Goal: Information Seeking & Learning: Learn about a topic

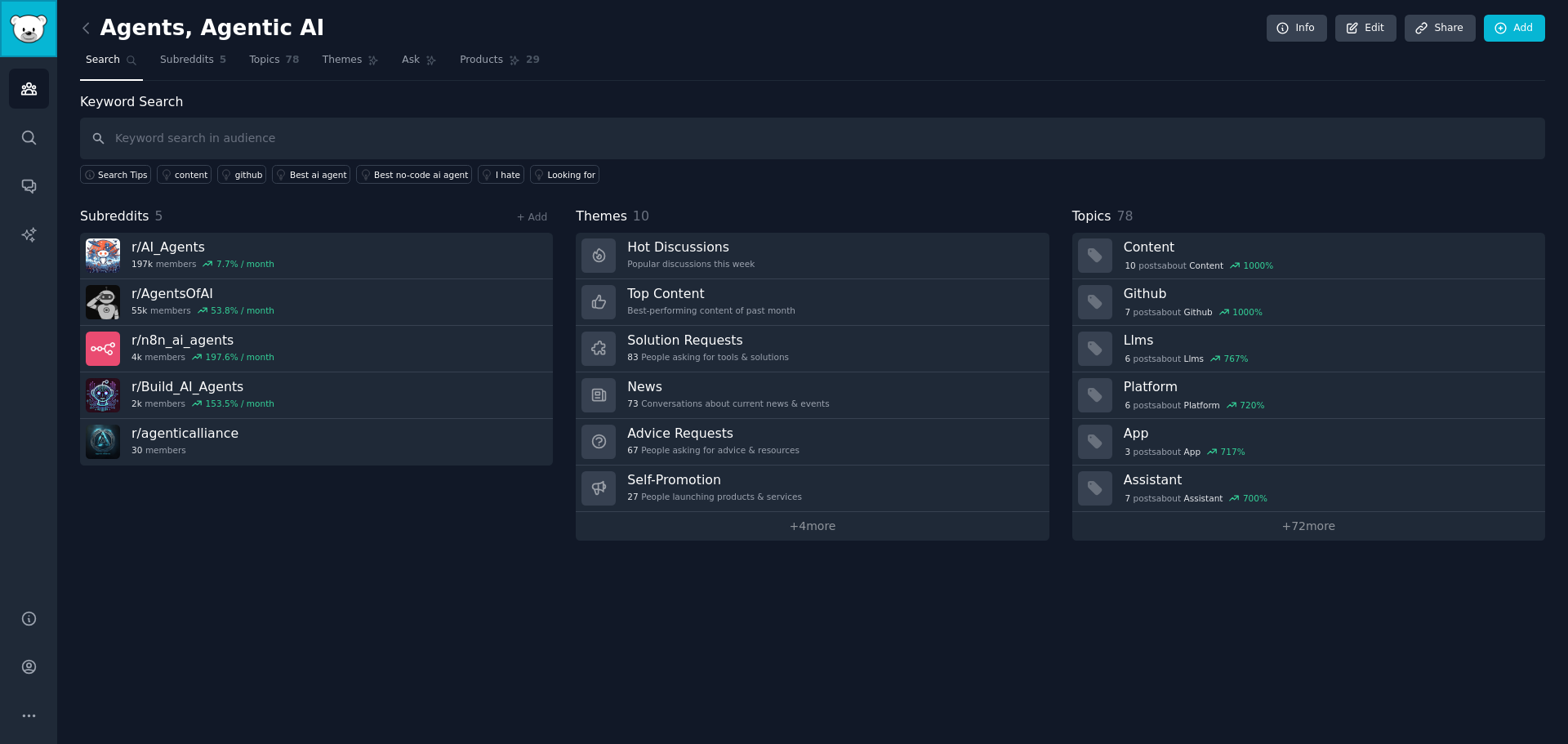
click at [23, 20] on img "Sidebar" at bounding box center [28, 29] width 38 height 28
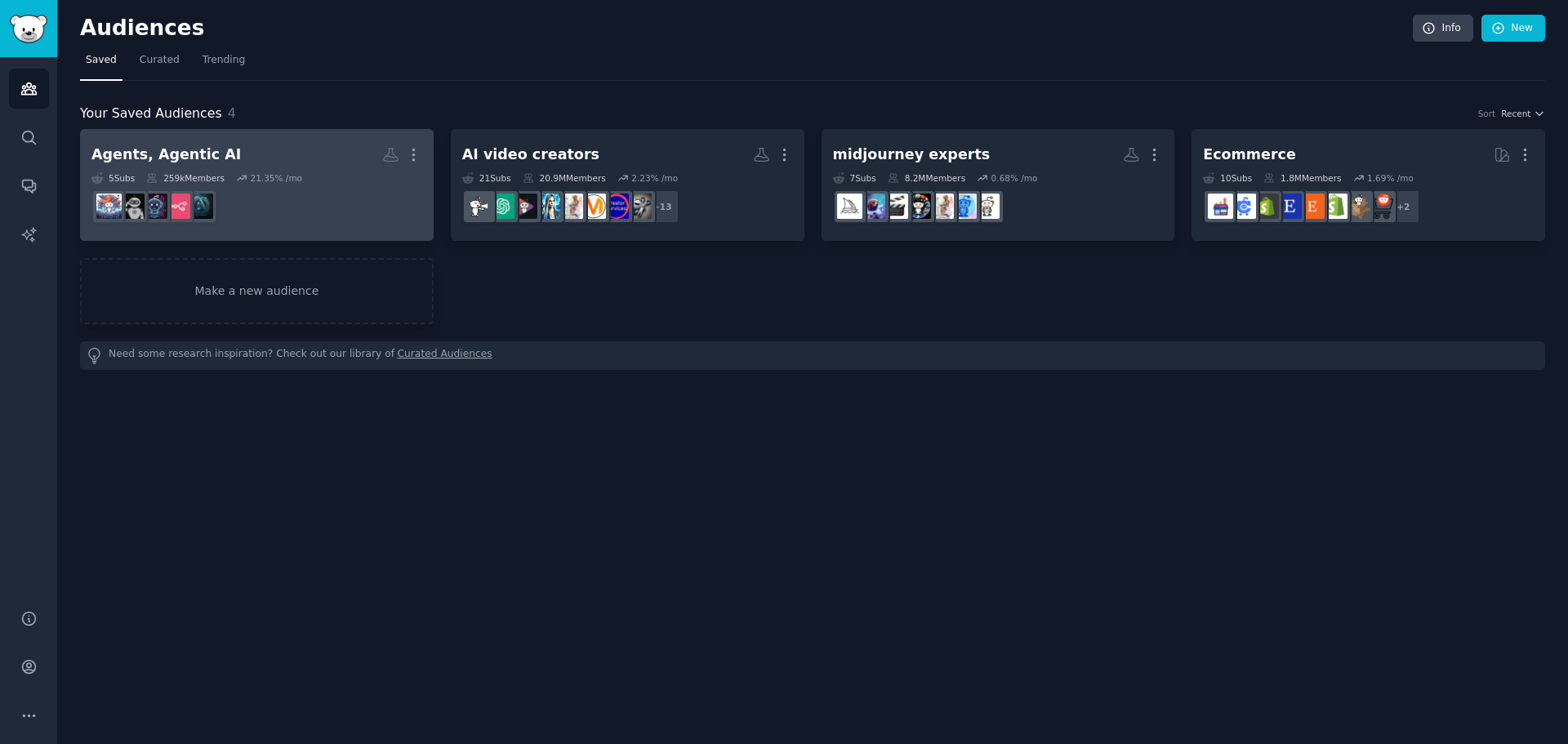
click at [192, 165] on h2 "Agents, Agentic AI More" at bounding box center [257, 154] width 331 height 28
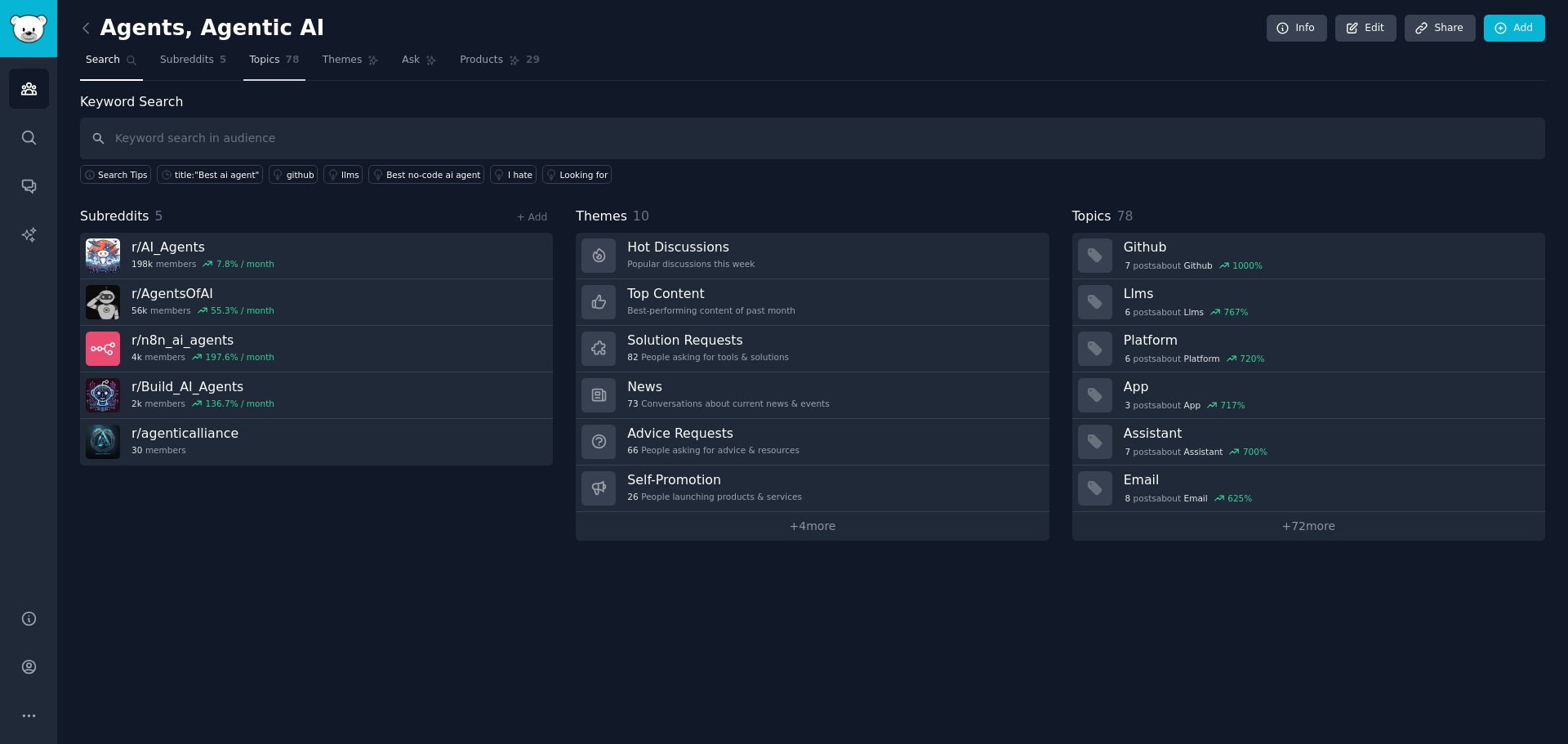
click at [249, 62] on span "Topics" at bounding box center [264, 60] width 30 height 15
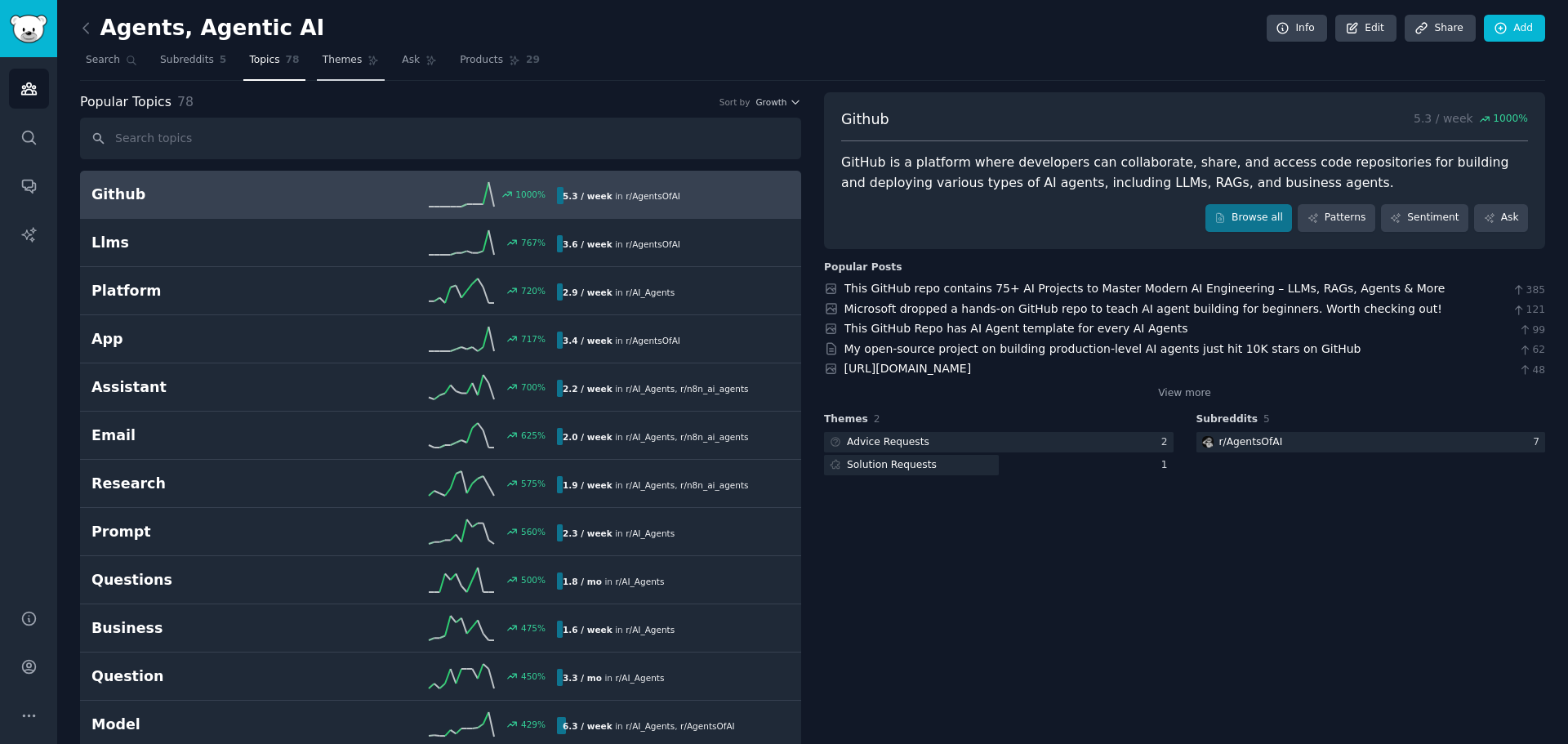
click at [330, 60] on span "Themes" at bounding box center [342, 60] width 40 height 15
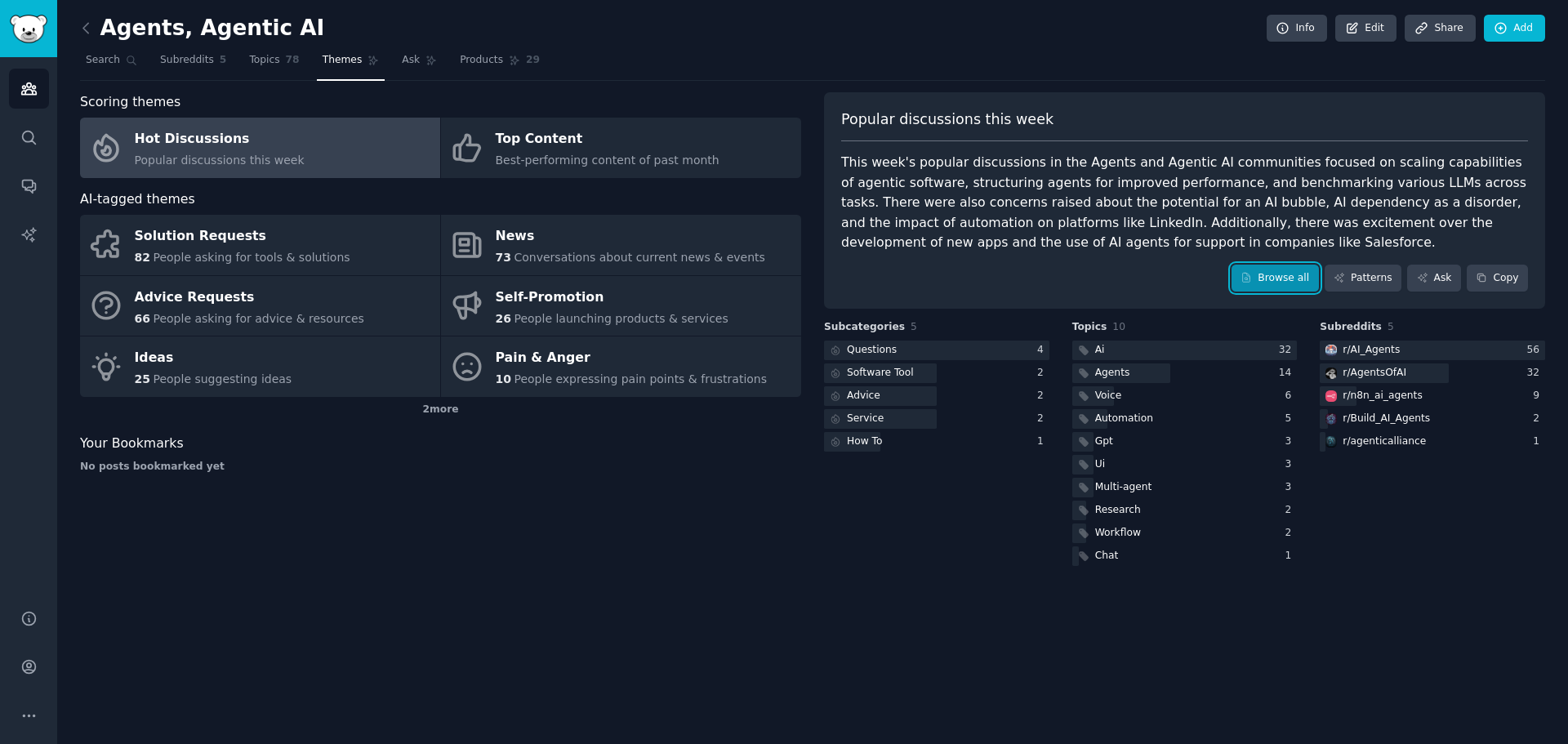
click at [1304, 279] on link "Browse all" at bounding box center [1275, 278] width 87 height 27
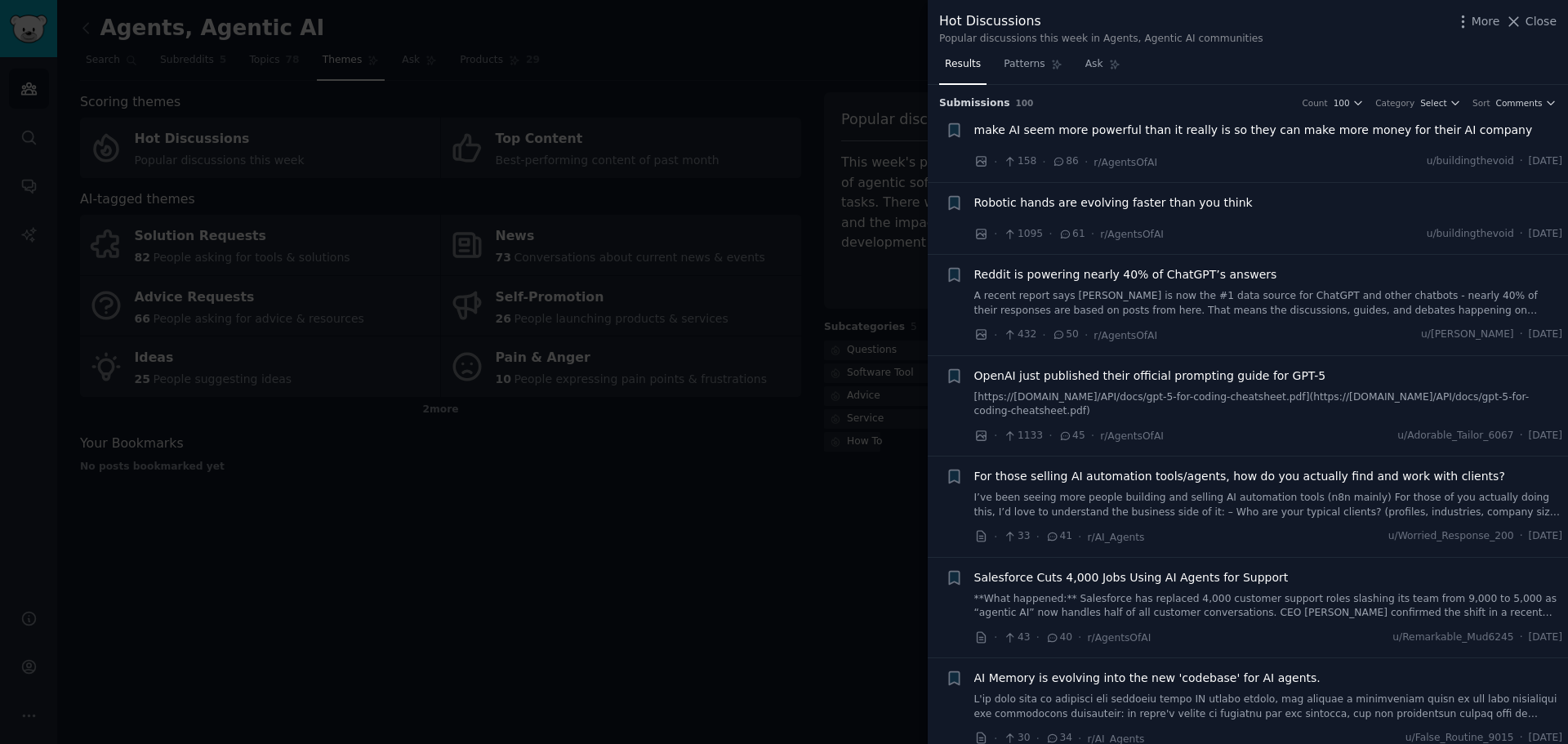
click at [1079, 579] on span "Salesforce Cuts 4,000 Jobs Using AI Agents for Support" at bounding box center [1132, 577] width 314 height 17
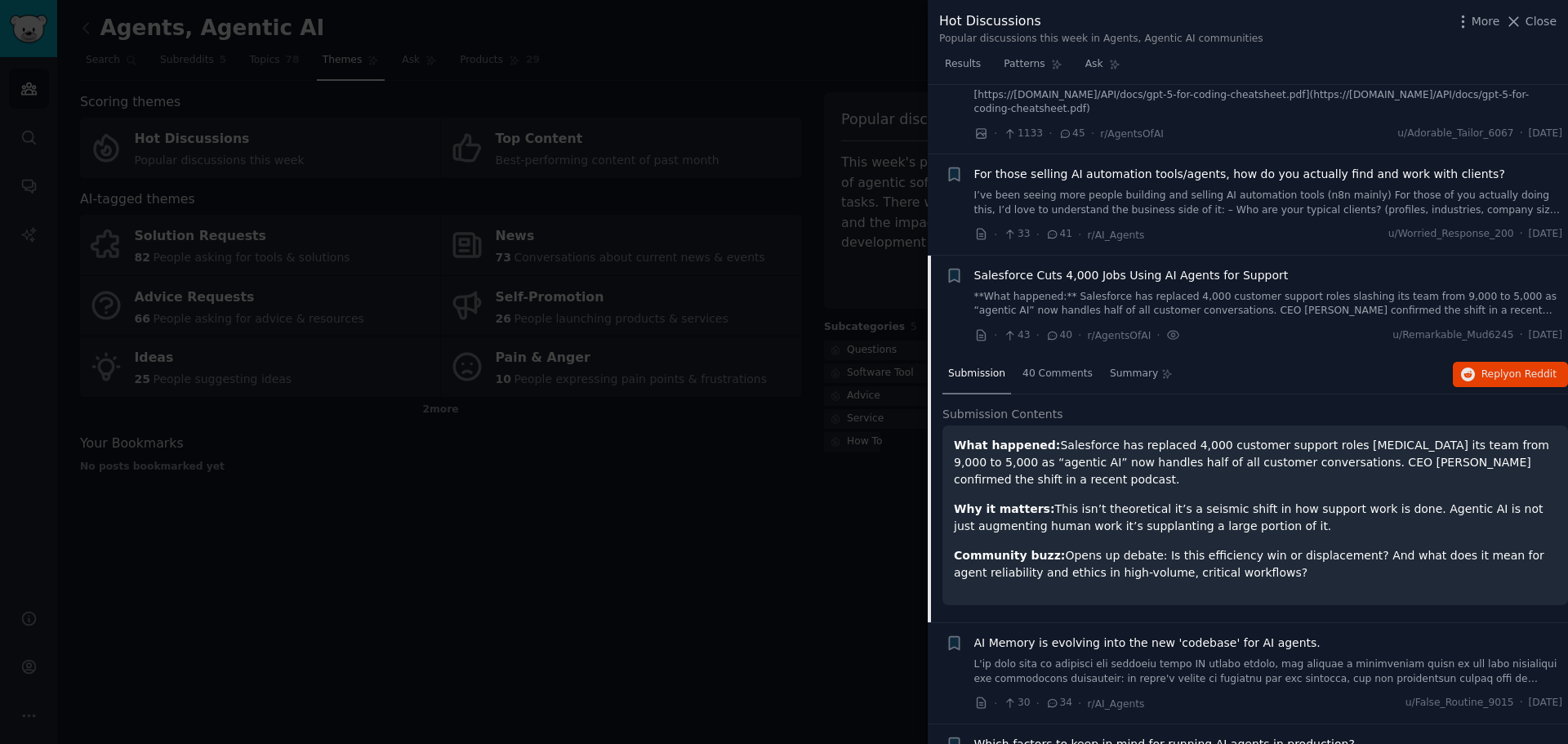
scroll to position [473, 0]
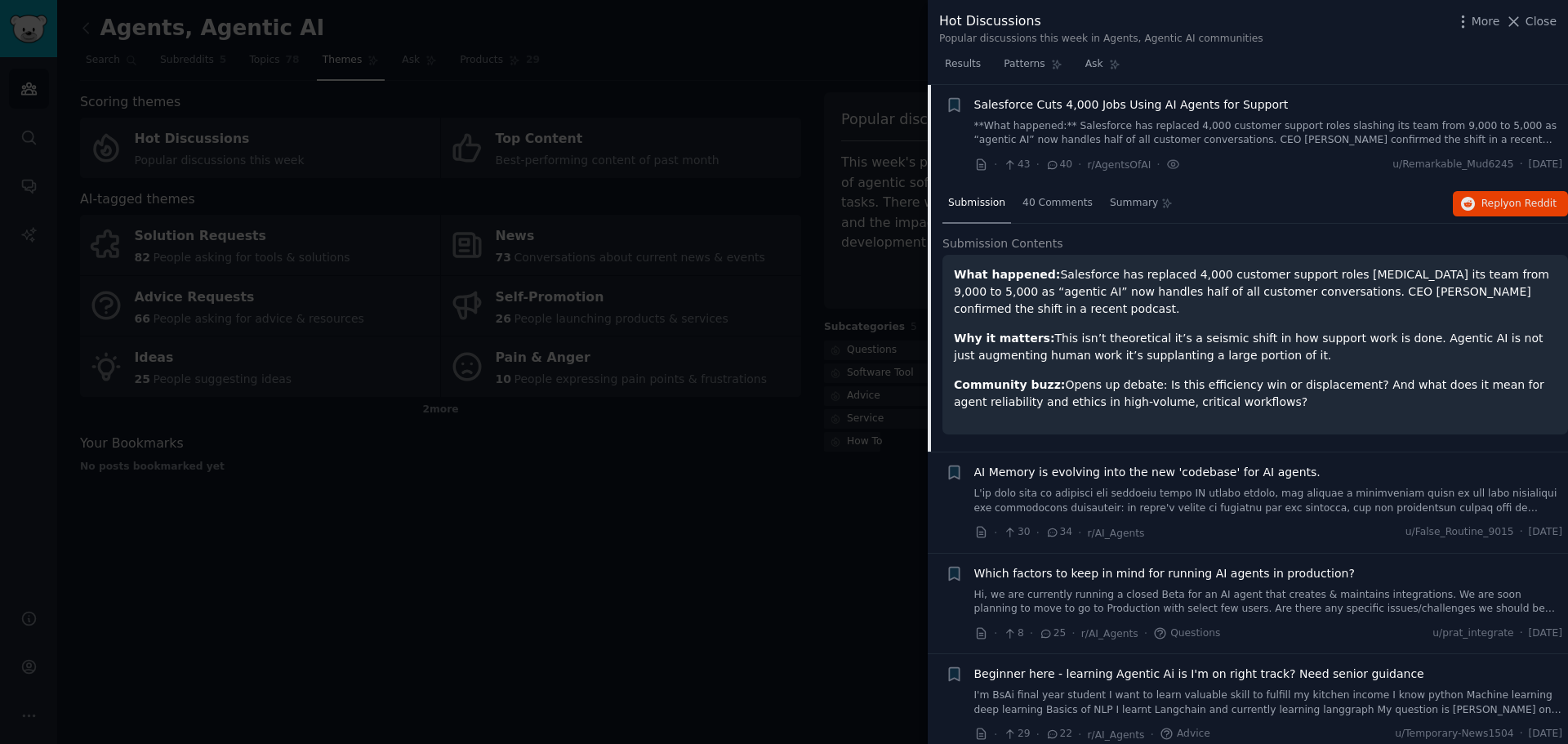
click at [816, 529] on div at bounding box center [784, 372] width 1568 height 744
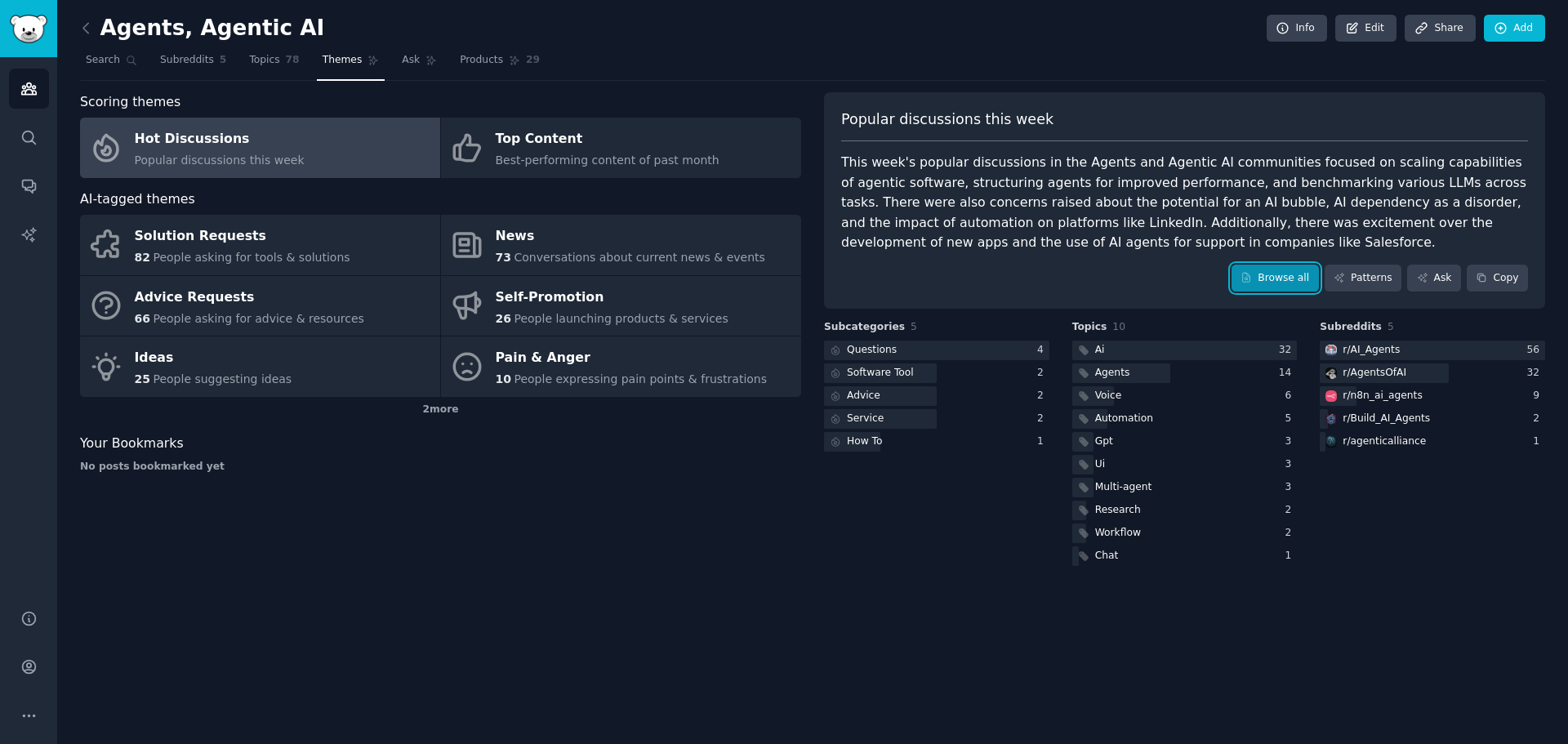
click at [1278, 278] on link "Browse all" at bounding box center [1275, 278] width 87 height 27
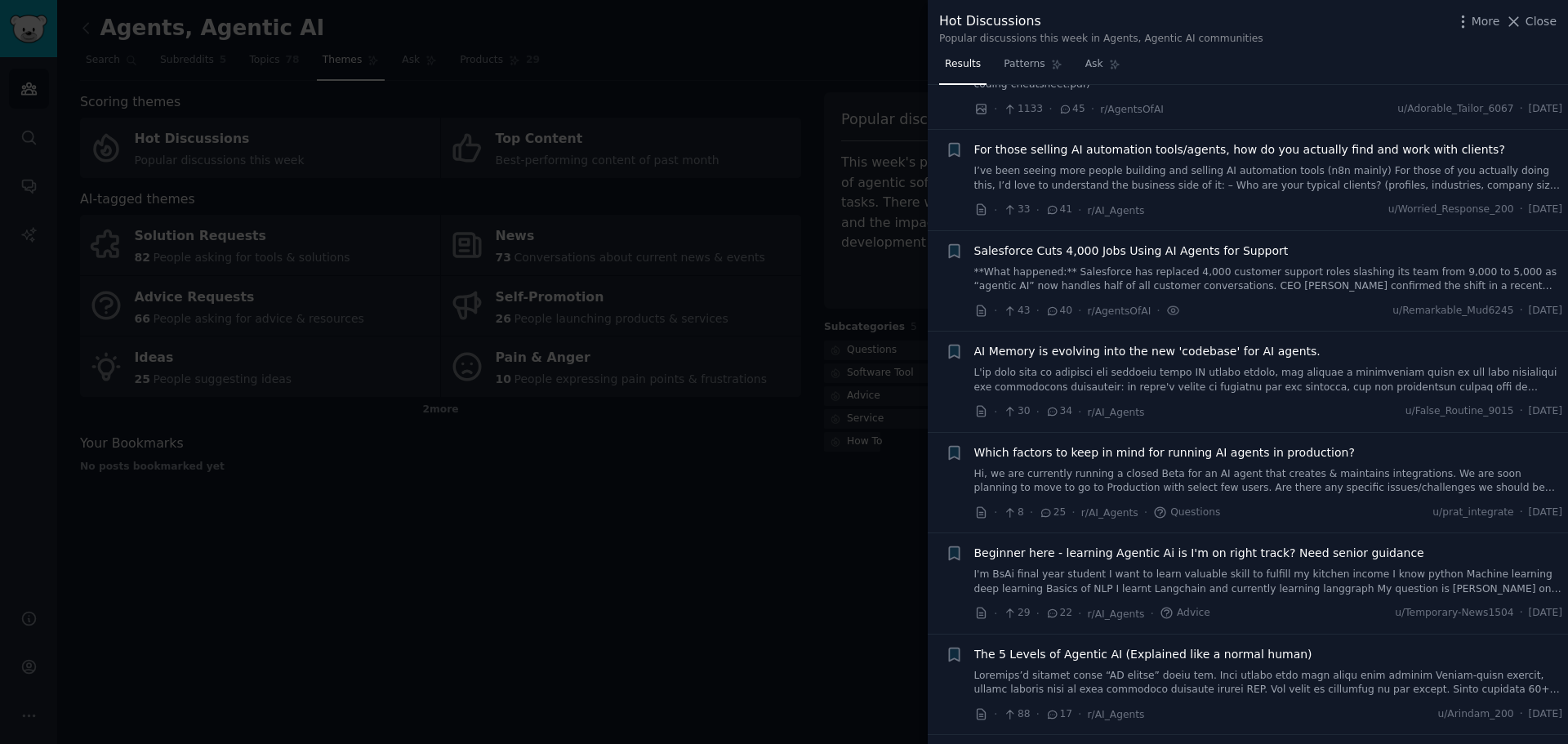
scroll to position [653, 0]
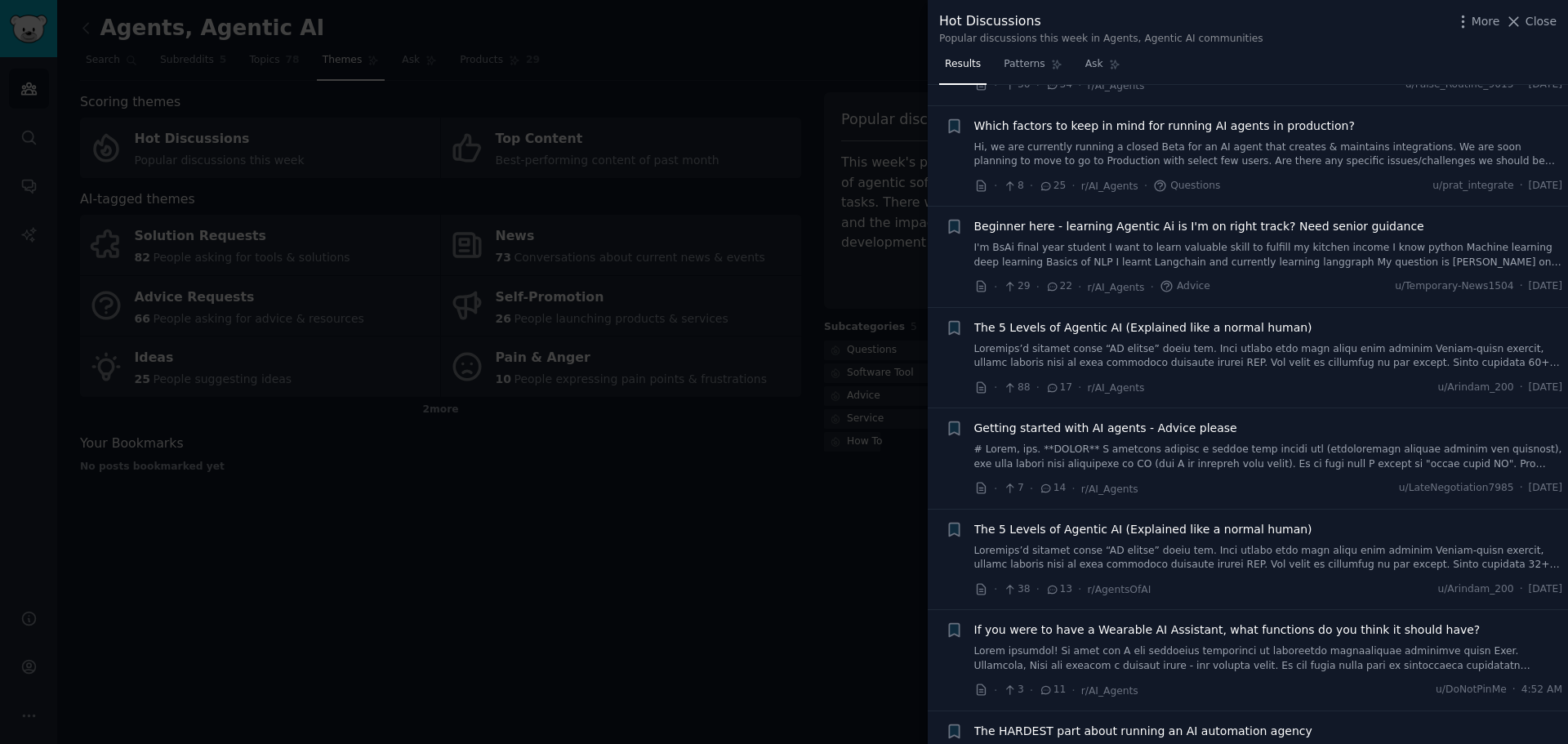
click at [1174, 559] on link at bounding box center [1269, 558] width 589 height 28
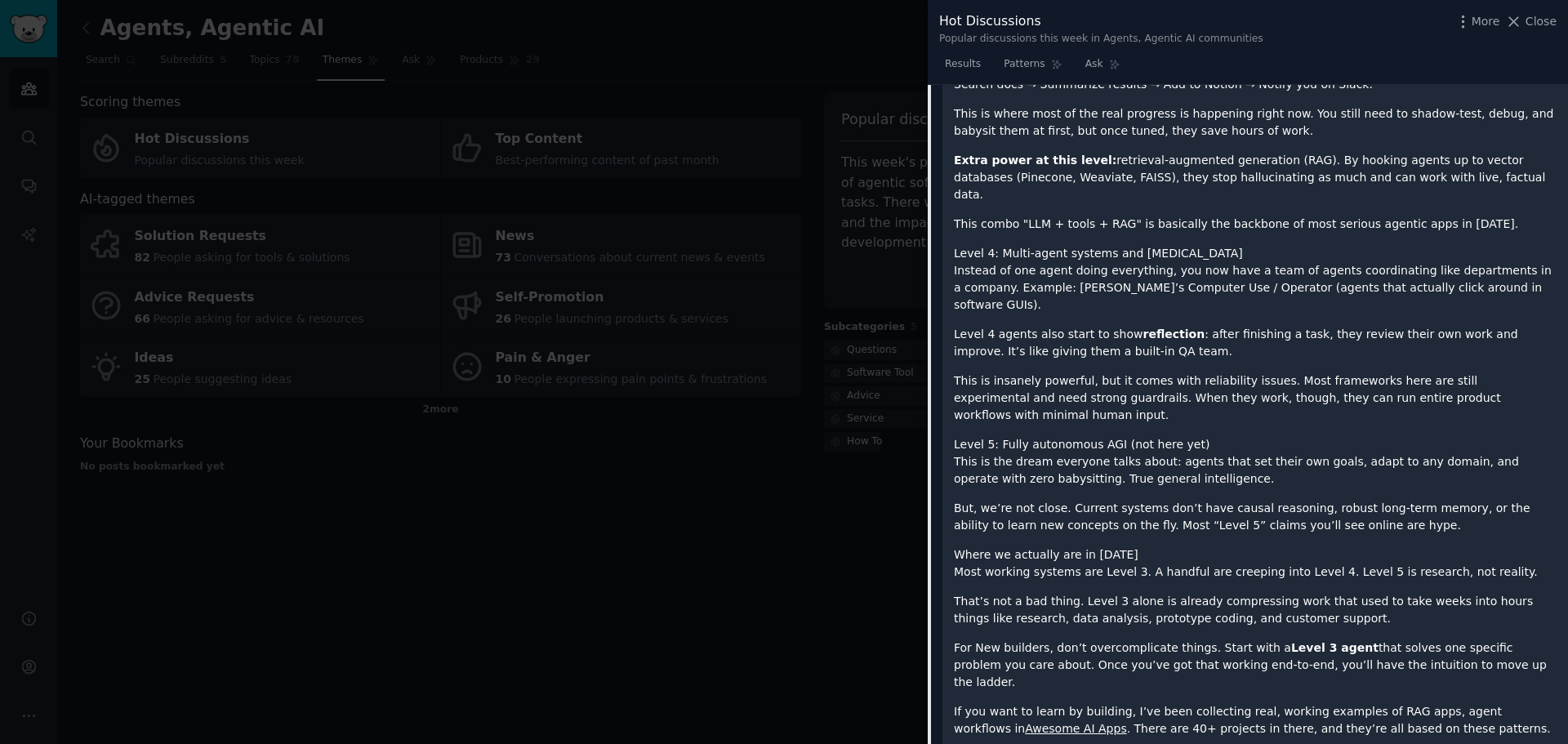
scroll to position [2057, 0]
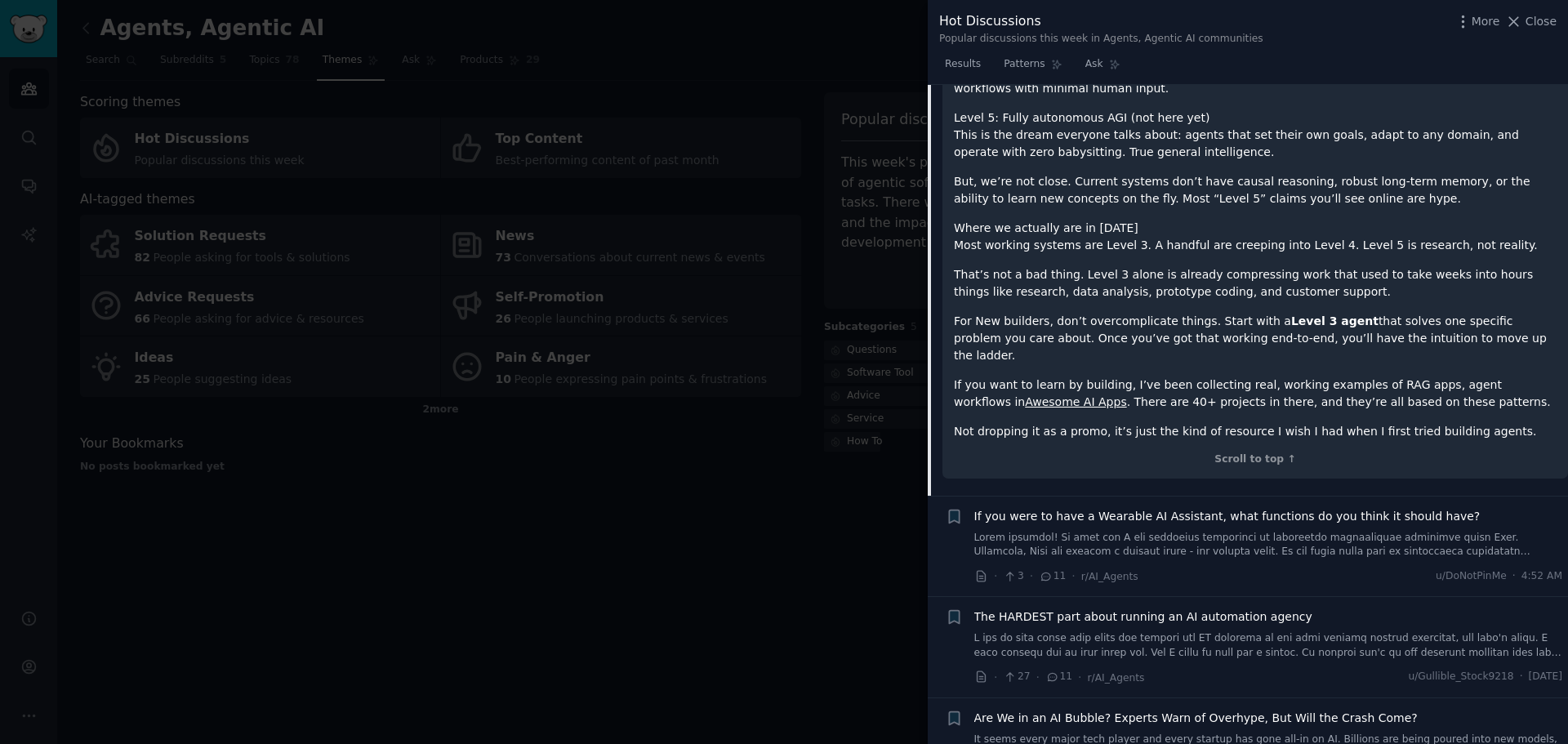
click at [1127, 395] on link "Awesome AI Apps" at bounding box center [1075, 402] width 102 height 13
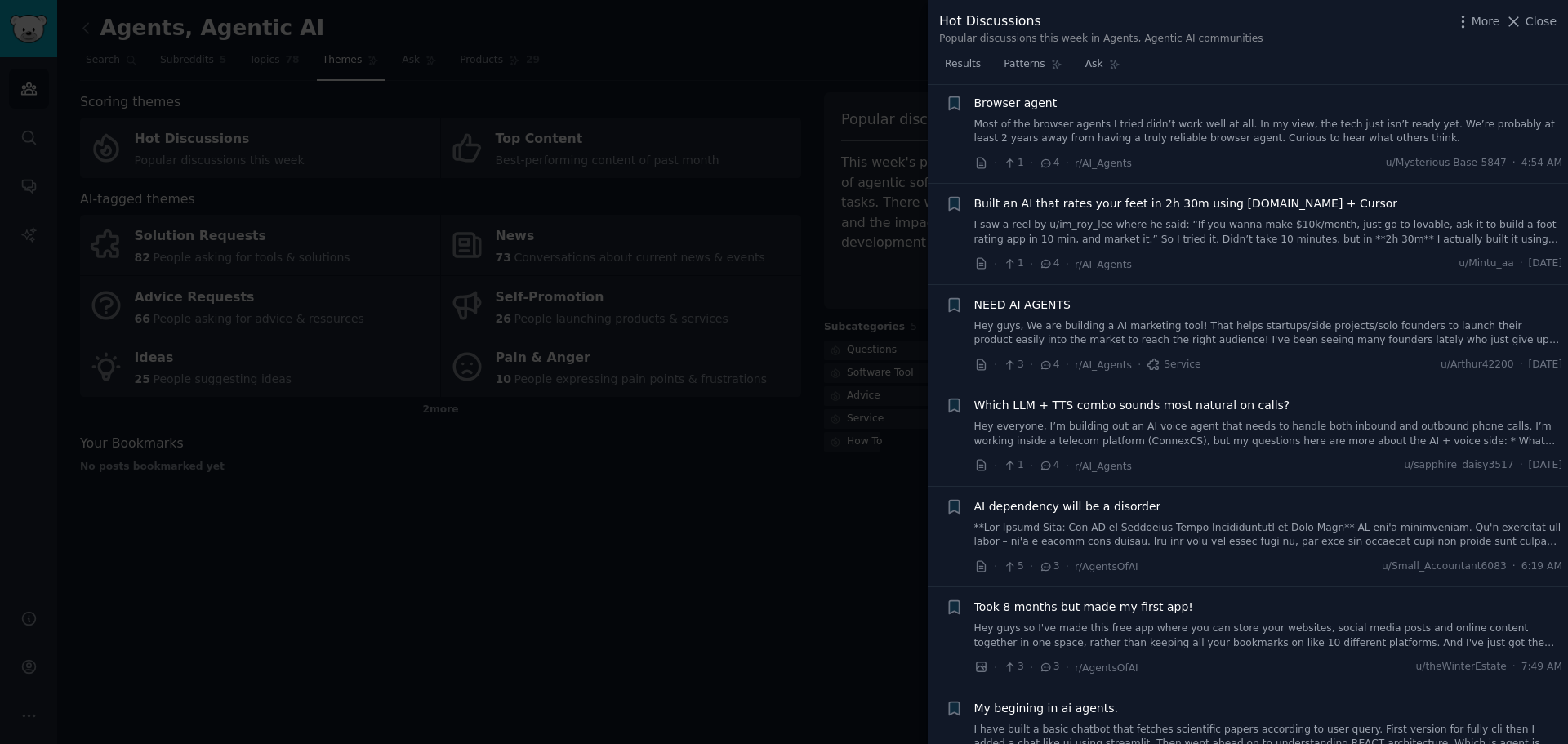
scroll to position [4671, 0]
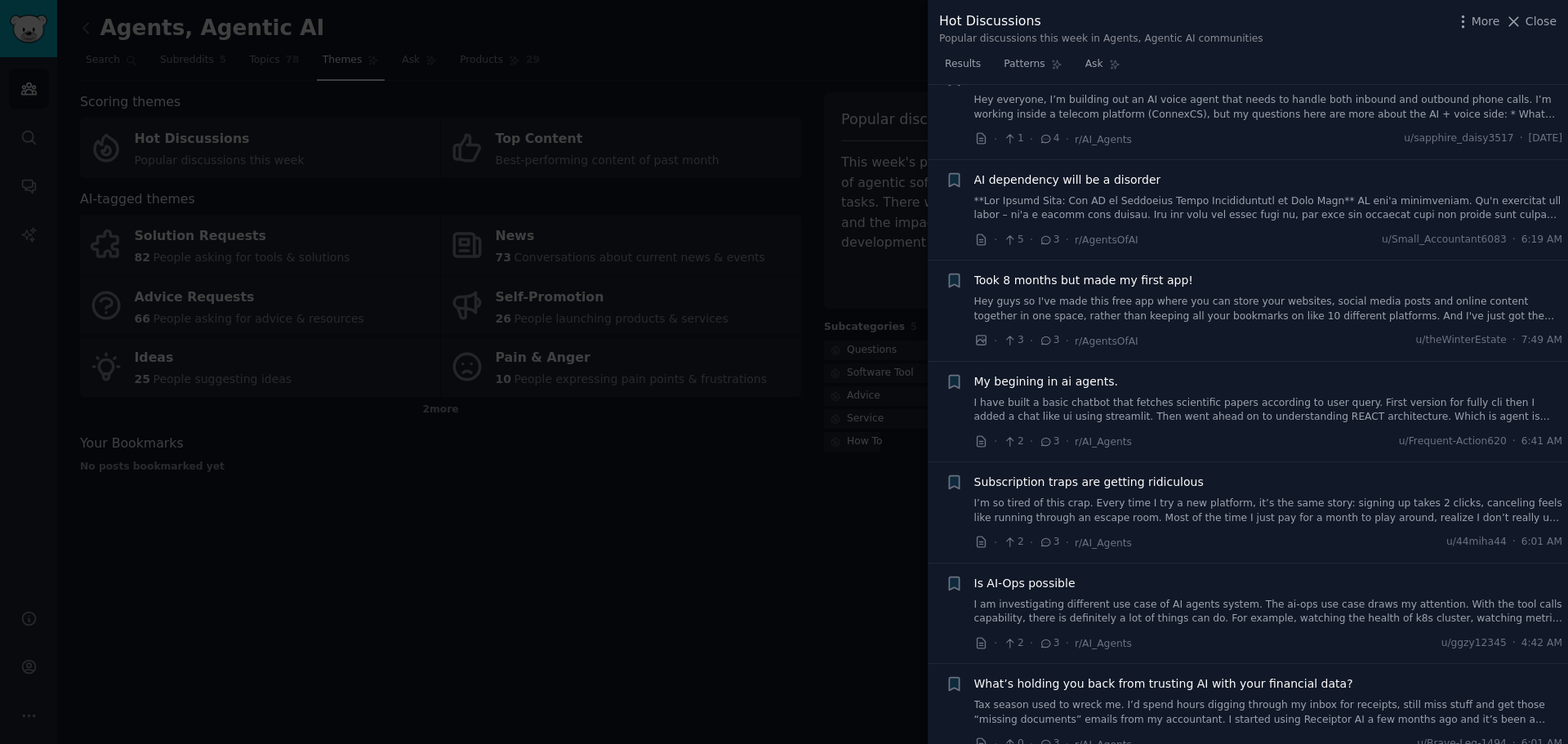
click at [847, 586] on div at bounding box center [784, 372] width 1568 height 744
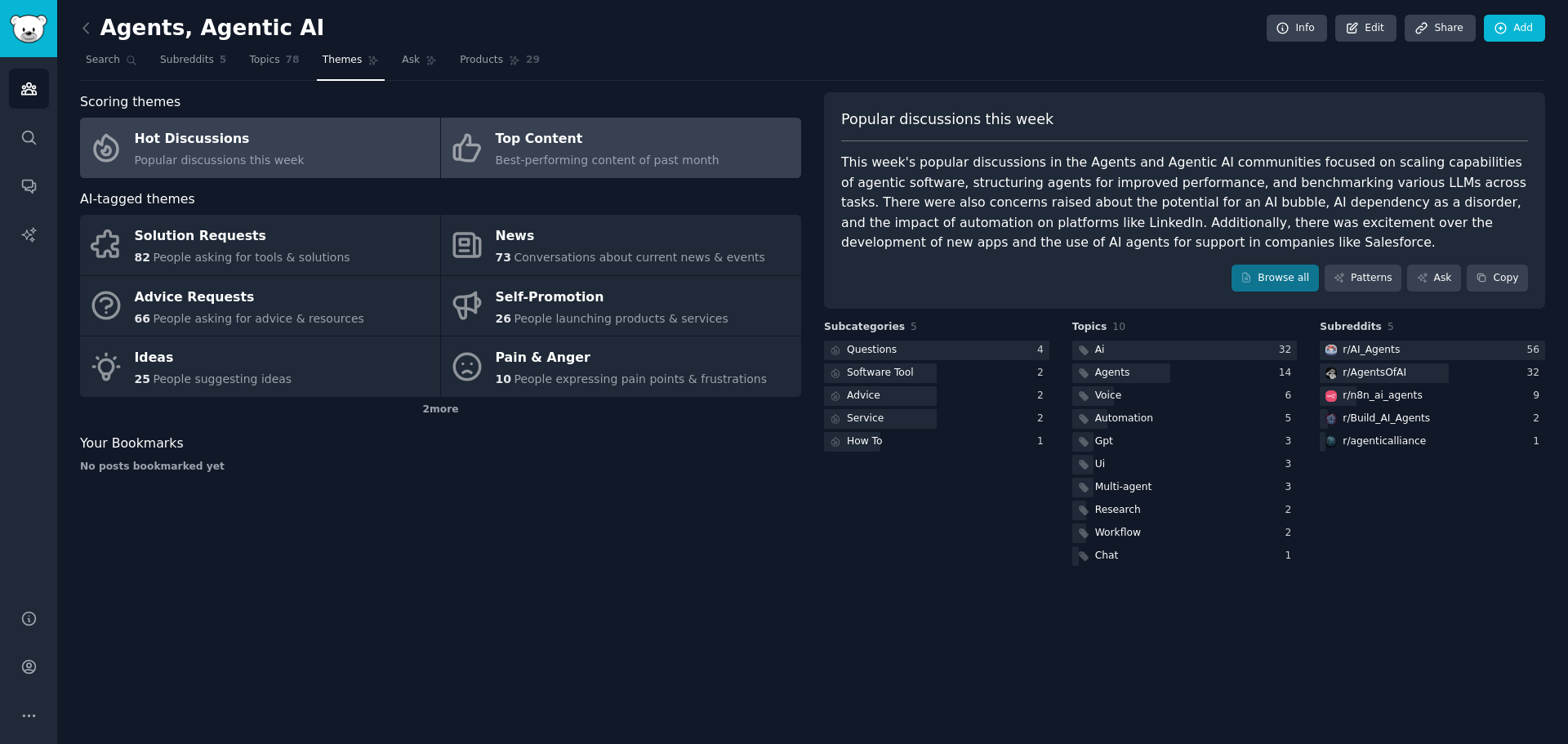
click at [615, 137] on div "Top Content" at bounding box center [607, 139] width 223 height 26
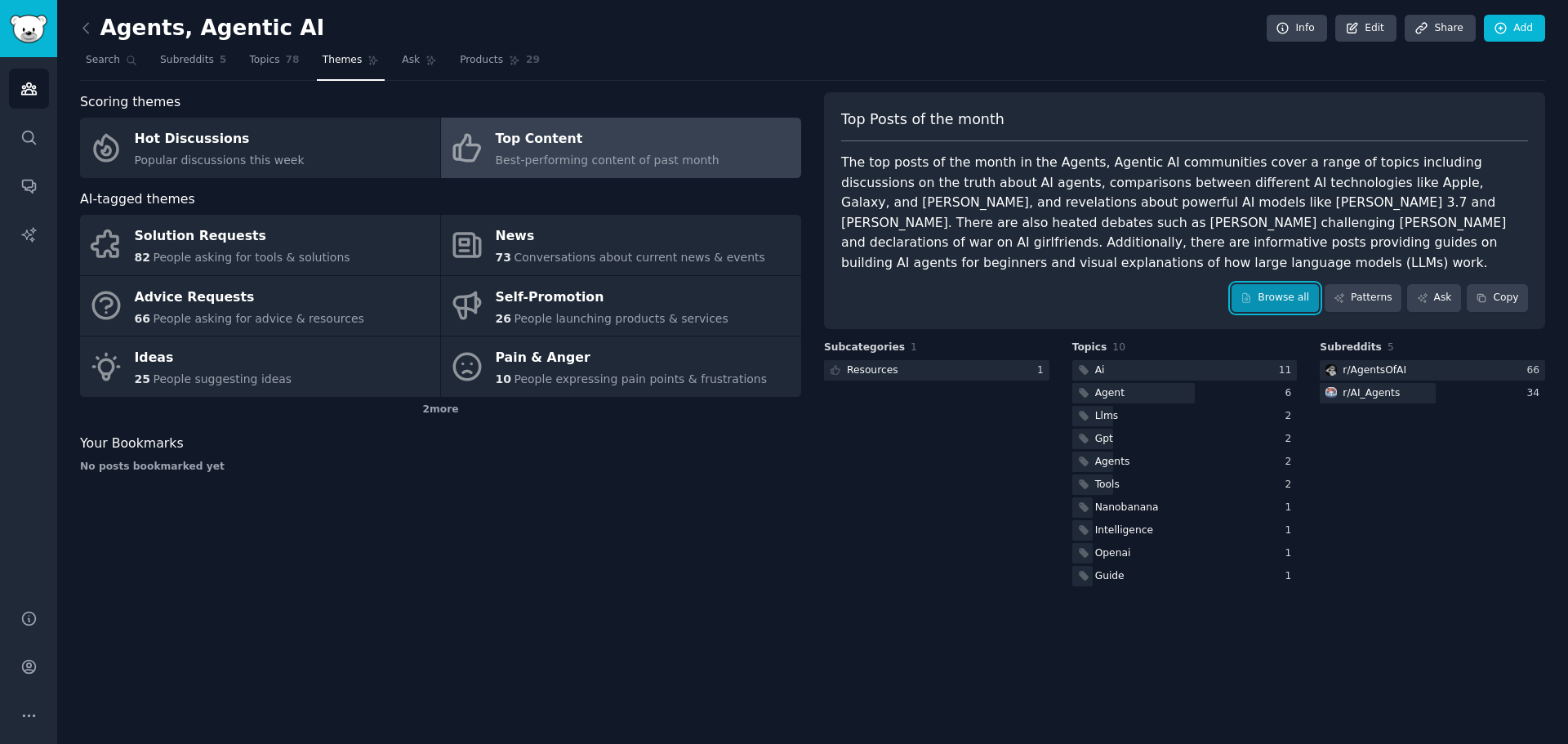
click at [1285, 284] on link "Browse all" at bounding box center [1275, 297] width 87 height 27
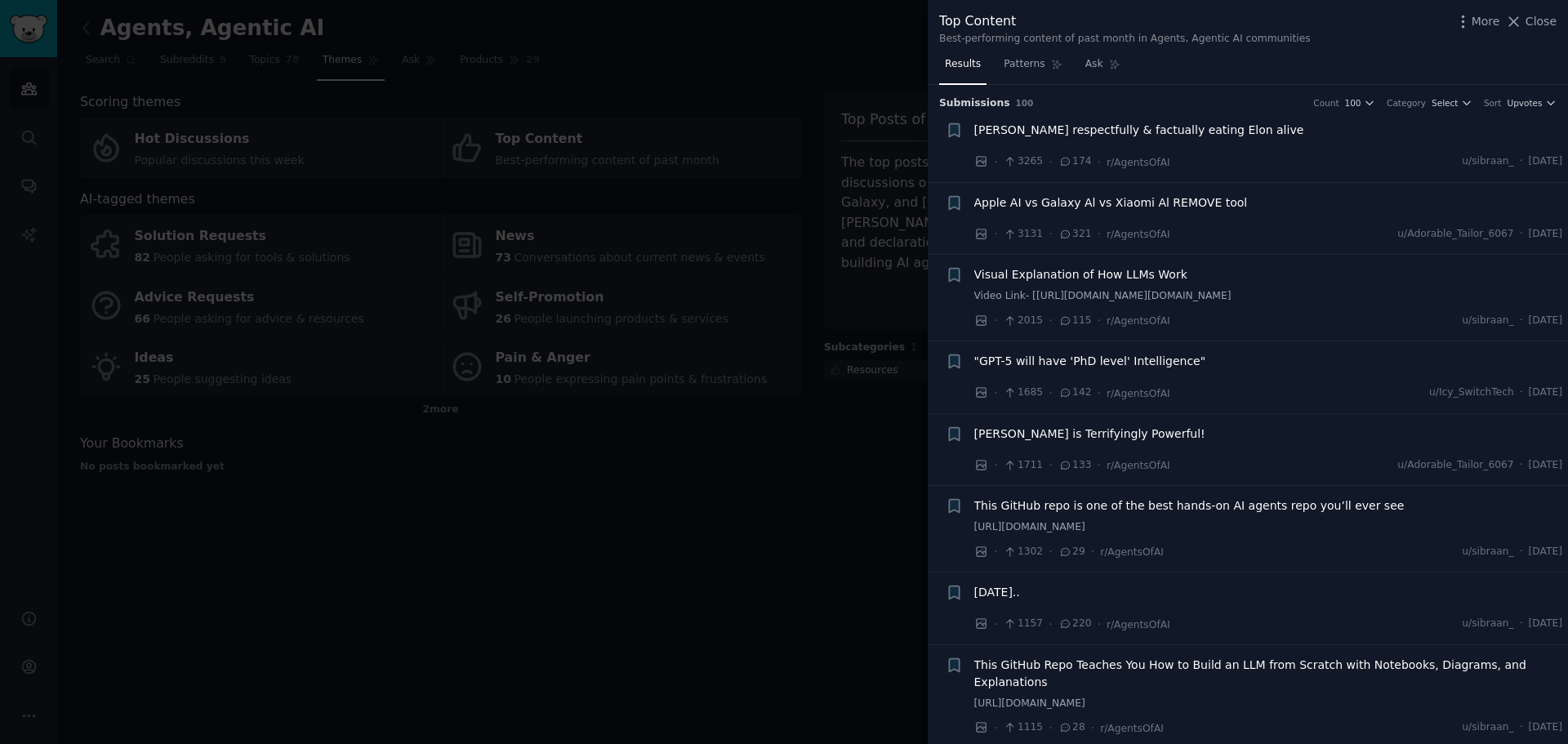
click at [824, 600] on div at bounding box center [784, 372] width 1568 height 744
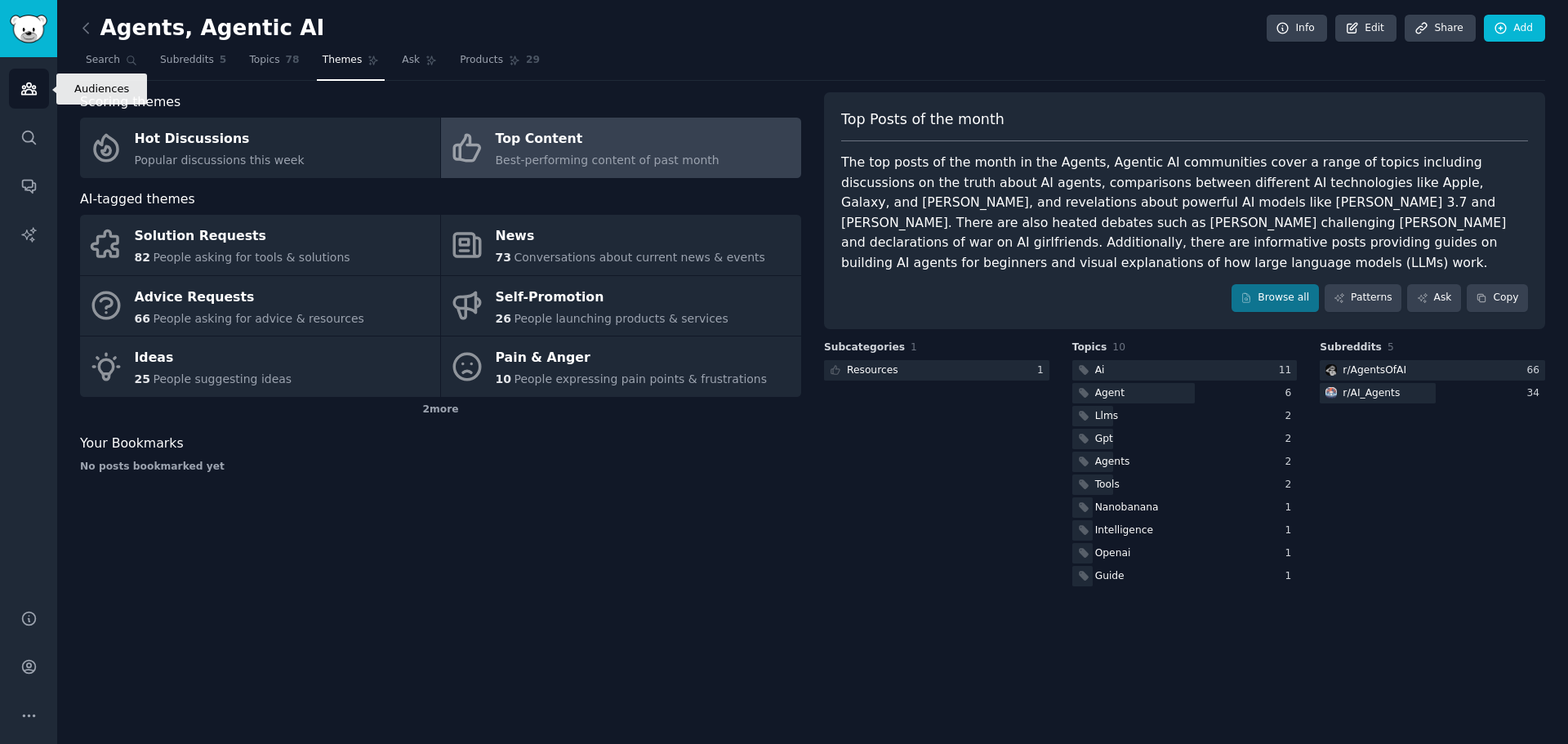
click at [38, 96] on link "Audiences" at bounding box center [28, 88] width 40 height 40
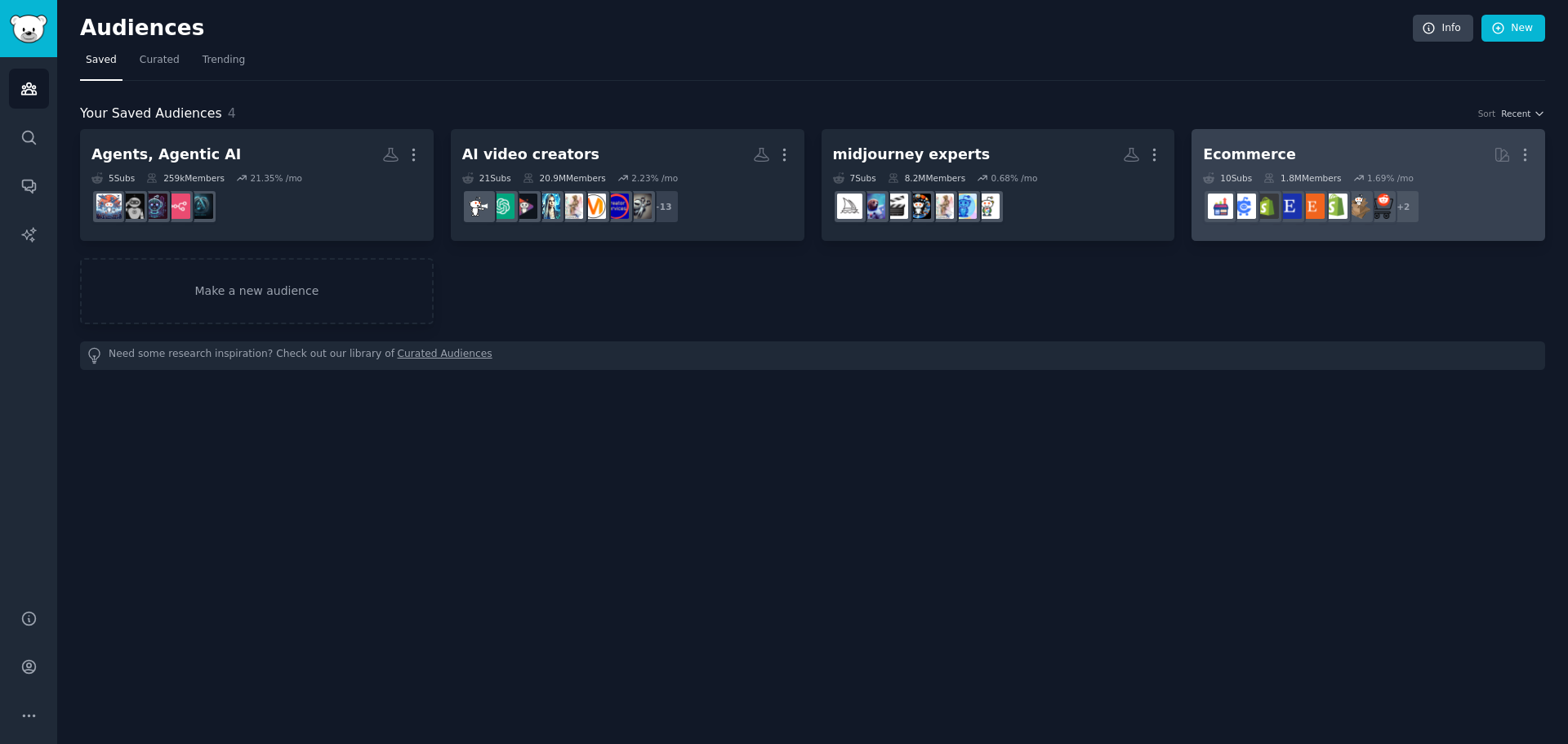
click at [1318, 170] on div "Ecommerce More 10 Sub s 1.8M Members 1.69 % /mo + 2" at bounding box center [1368, 184] width 331 height 89
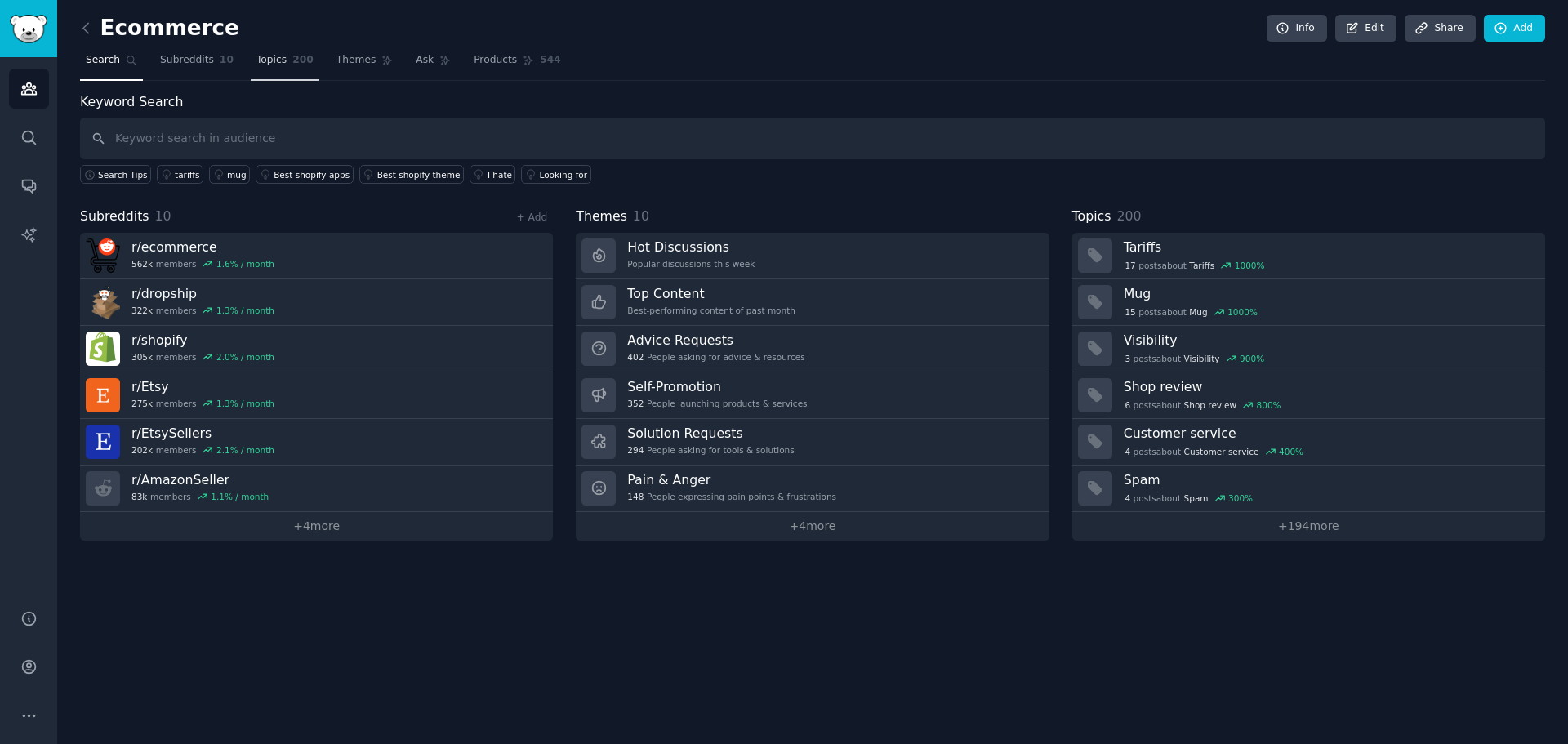
click at [256, 58] on span "Topics" at bounding box center [271, 60] width 30 height 15
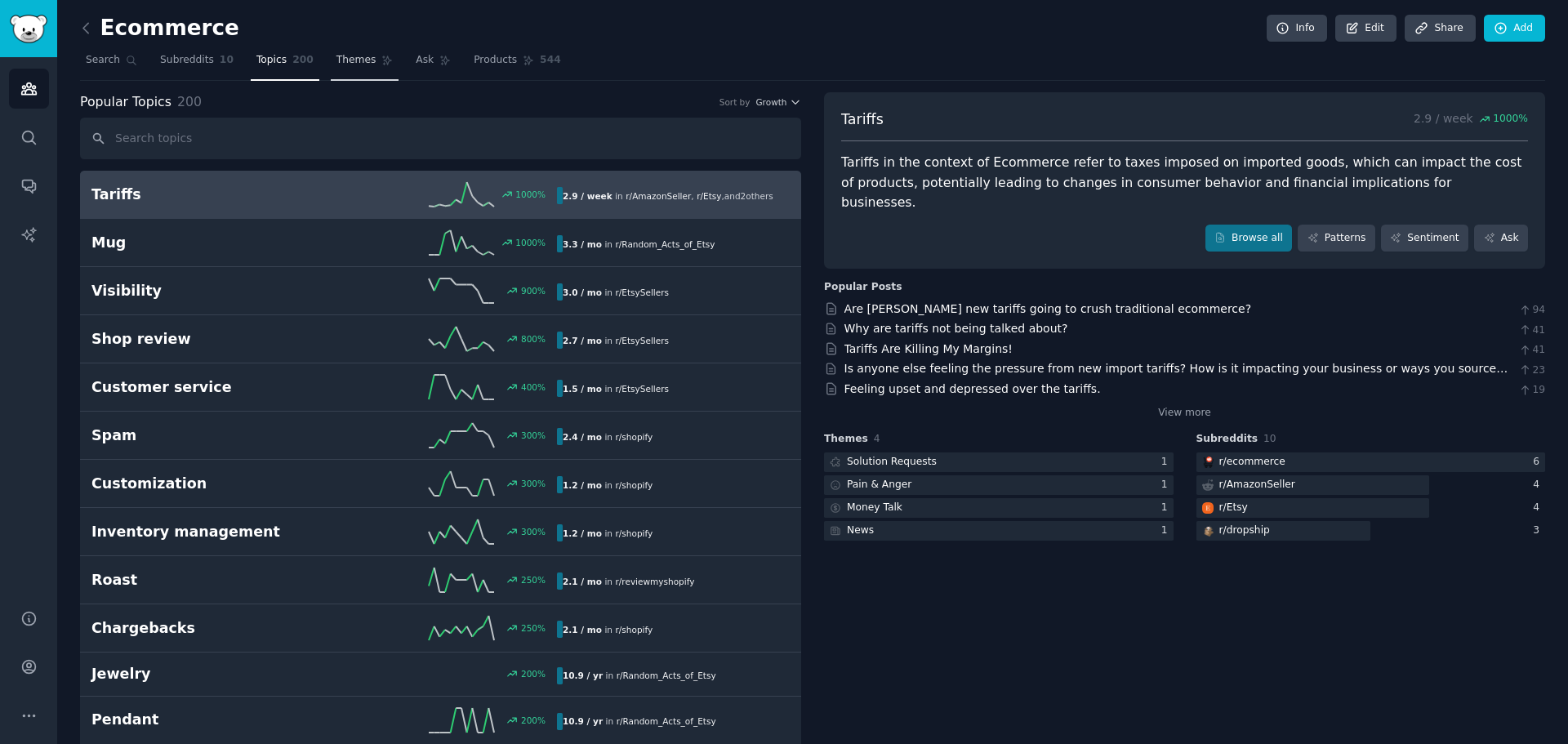
click at [340, 67] on span "Themes" at bounding box center [356, 60] width 40 height 15
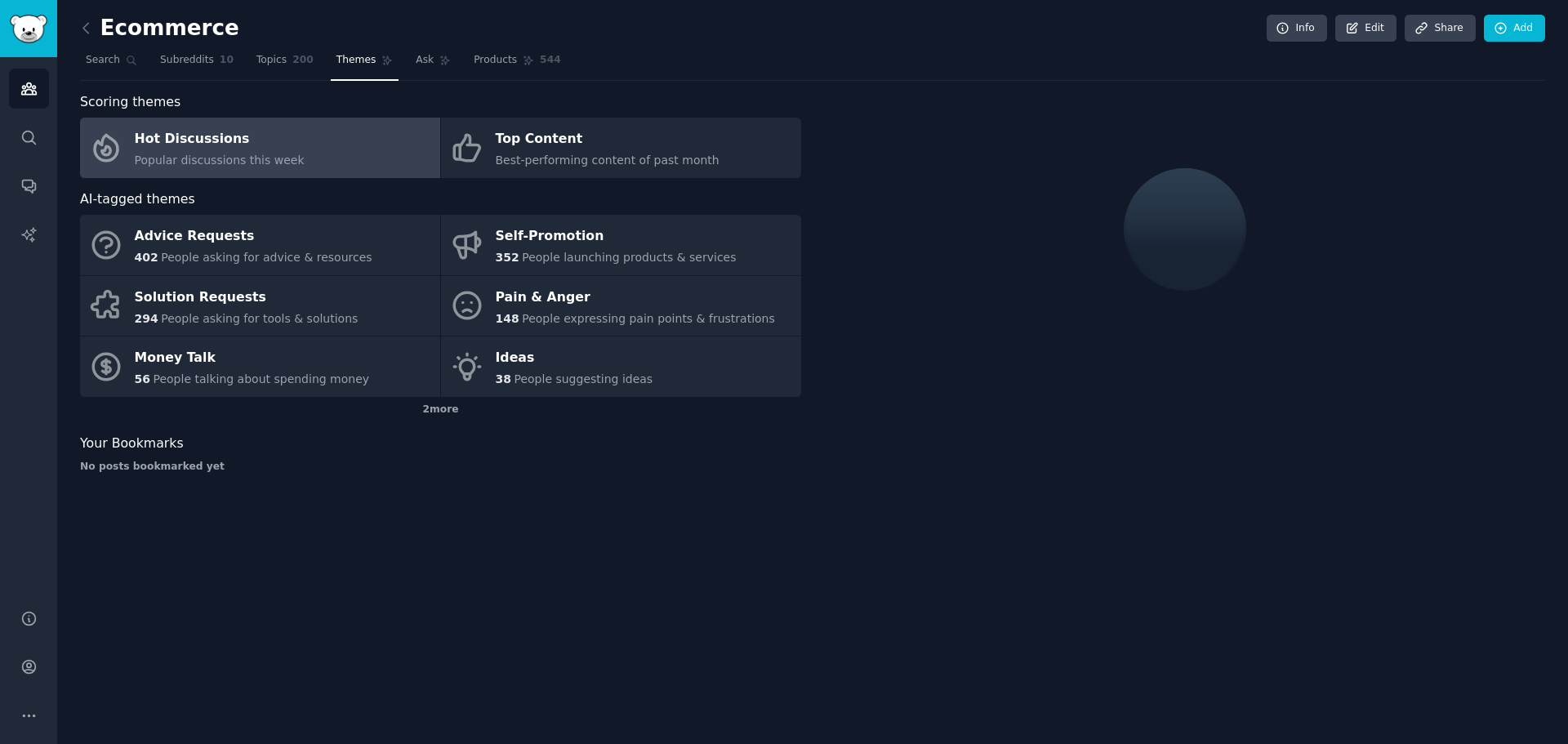
click at [299, 147] on link "Hot Discussions Popular discussions this week" at bounding box center [260, 147] width 360 height 60
